Goal: Information Seeking & Learning: Learn about a topic

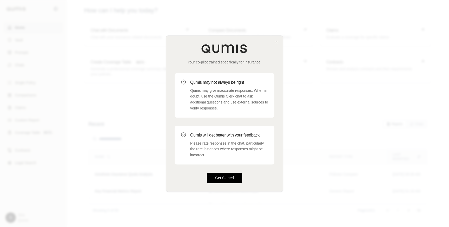
click at [218, 175] on button "Get Started" at bounding box center [224, 178] width 35 height 10
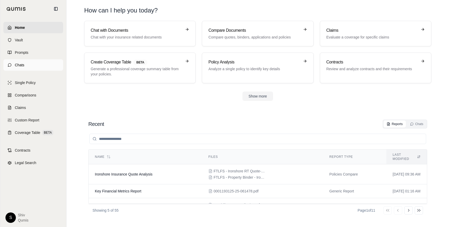
click at [23, 65] on span "Chats" at bounding box center [20, 64] width 10 height 5
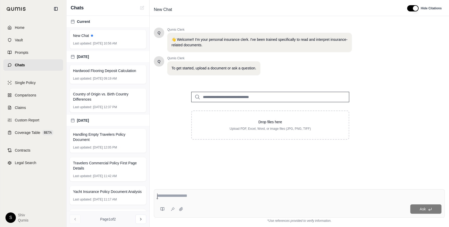
click at [235, 97] on input "search" at bounding box center [270, 97] width 158 height 10
click at [208, 197] on textarea at bounding box center [299, 196] width 284 height 6
paste textarea "**********"
type textarea "**********"
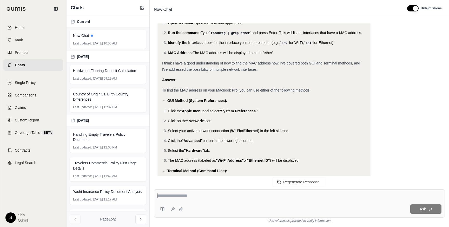
scroll to position [359, 0]
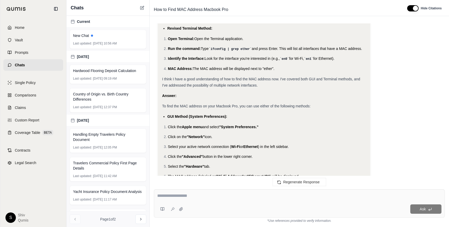
click at [214, 50] on span "ifconfig | grep ether" at bounding box center [230, 49] width 39 height 4
drag, startPoint x: 251, startPoint y: 48, endPoint x: 213, endPoint y: 47, distance: 38.2
click at [213, 47] on span "ifconfig | grep ether" at bounding box center [230, 49] width 39 height 4
copy span "ifconfig | grep ethe"
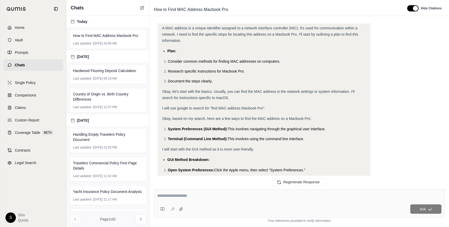
scroll to position [454, 0]
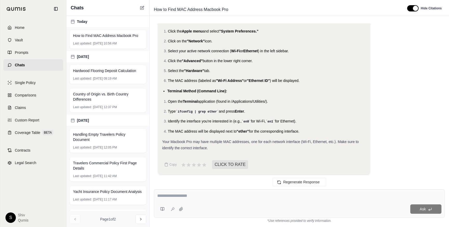
click at [57, 10] on icon at bounding box center [56, 9] width 4 height 4
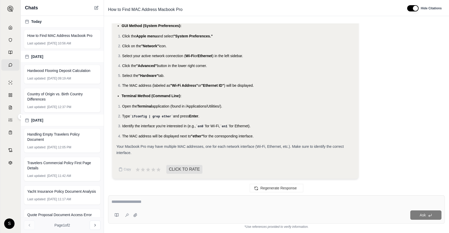
scroll to position [442, 0]
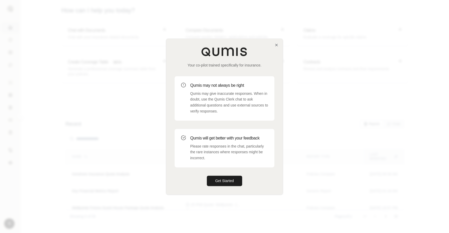
click at [274, 46] on div "Your co-pilot trained specifically for insurance. Qumis may not always be right…" at bounding box center [224, 117] width 116 height 156
click at [277, 45] on icon "button" at bounding box center [277, 45] width 2 height 2
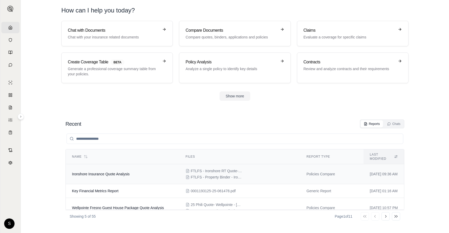
click at [126, 178] on td "Ironshore Insurance Quote Analysis" at bounding box center [123, 174] width 114 height 20
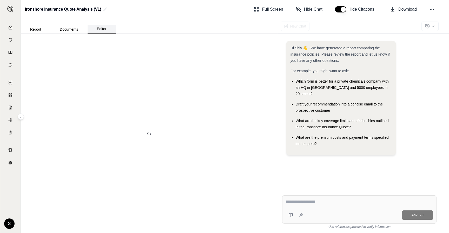
click at [103, 33] on button "Editor" at bounding box center [102, 29] width 28 height 9
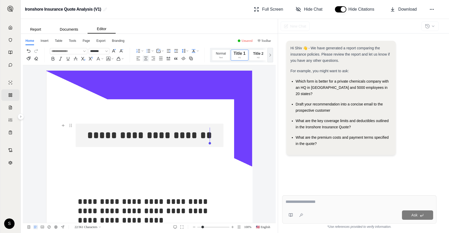
drag, startPoint x: 98, startPoint y: 136, endPoint x: 232, endPoint y: 139, distance: 134.5
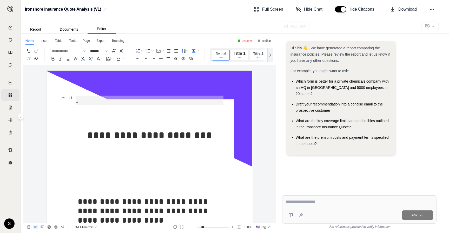
click at [130, 105] on p at bounding box center [150, 100] width 144 height 9
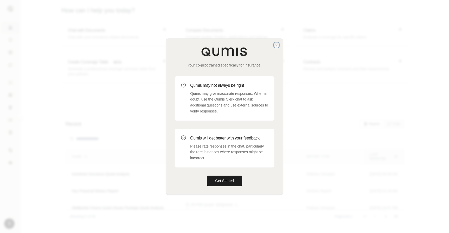
click at [277, 45] on icon "button" at bounding box center [277, 45] width 4 height 4
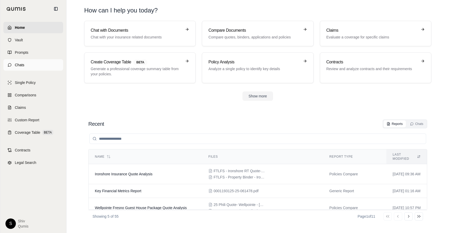
click at [12, 65] on link "Chats" at bounding box center [33, 64] width 60 height 11
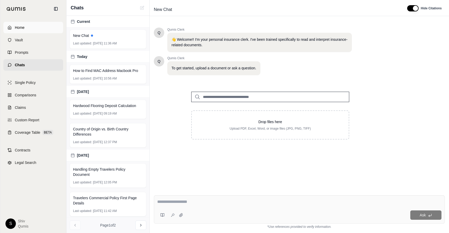
click at [12, 24] on link "Home" at bounding box center [33, 27] width 60 height 11
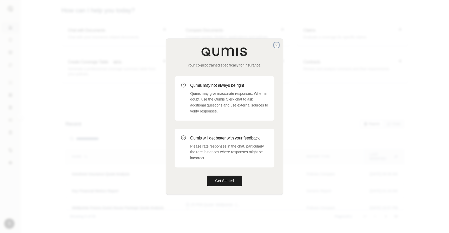
click at [275, 44] on icon "button" at bounding box center [277, 45] width 4 height 4
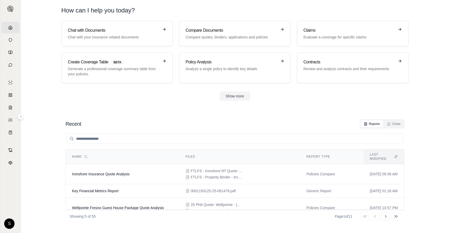
click at [236, 91] on div "Chat with Documents Chat with your insurance related documents Compare Document…" at bounding box center [235, 61] width 364 height 80
click at [236, 93] on button "Show more" at bounding box center [235, 96] width 31 height 9
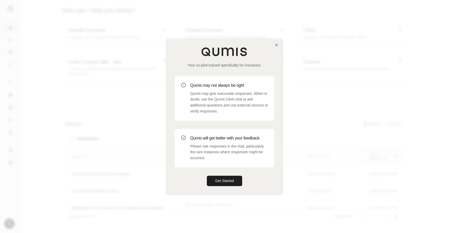
click at [279, 43] on div "Your co-pilot trained specifically for insurance. Qumis may not always be right…" at bounding box center [224, 117] width 116 height 156
click at [277, 44] on icon "button" at bounding box center [277, 45] width 2 height 2
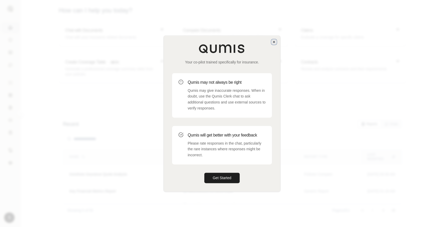
click at [274, 41] on icon "button" at bounding box center [274, 42] width 4 height 4
click at [274, 41] on div "Your co-pilot trained specifically for insurance. Qumis may not always be right…" at bounding box center [222, 113] width 117 height 156
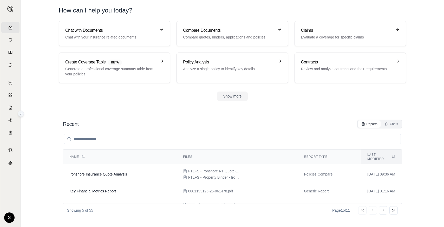
click at [19, 113] on icon at bounding box center [20, 113] width 3 height 3
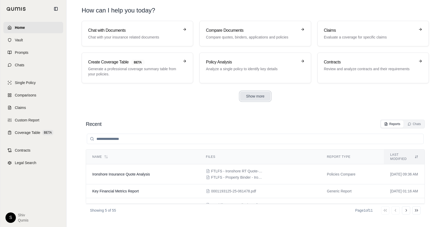
click at [257, 96] on button "Show more" at bounding box center [255, 96] width 31 height 9
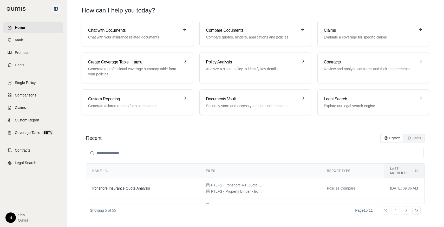
click at [56, 7] on icon at bounding box center [55, 8] width 3 height 3
click at [56, 7] on div at bounding box center [33, 9] width 66 height 18
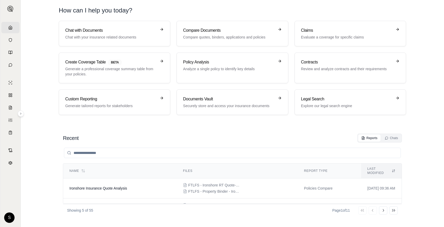
click at [41, 16] on main "How can I help you today? Chat with Documents Chat with your insurance related …" at bounding box center [232, 113] width 423 height 227
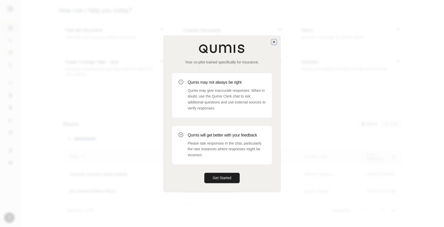
click at [274, 42] on icon "button" at bounding box center [274, 42] width 4 height 4
